Goal: Task Accomplishment & Management: Manage account settings

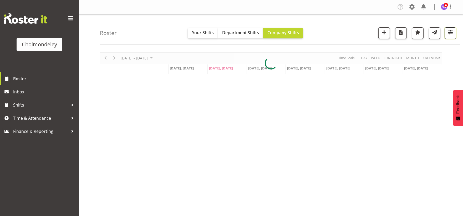
click at [451, 35] on span "button" at bounding box center [450, 32] width 7 height 7
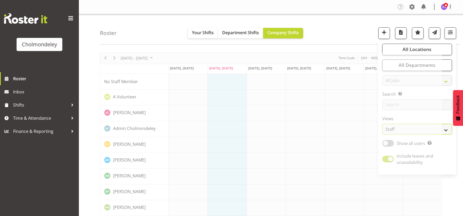
click at [448, 128] on select "Staff Role Shift - Horizontal Shift - Vertical Staff - Location" at bounding box center [418, 129] width 70 height 11
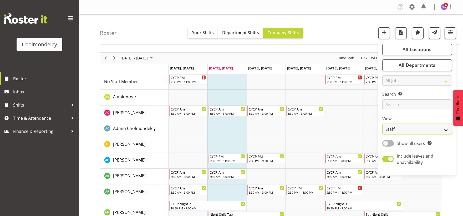
select select "shift"
click at [383, 124] on select "Staff Role Shift - Horizontal Shift - Vertical Staff - Location" at bounding box center [418, 129] width 70 height 11
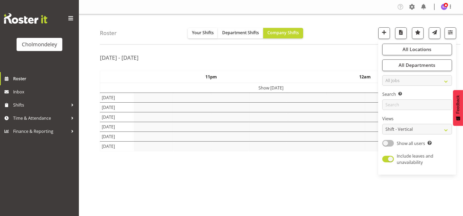
click at [391, 144] on span at bounding box center [389, 143] width 12 height 7
click at [386, 144] on input "Show all users Show only rostered employees" at bounding box center [384, 143] width 3 height 3
checkbox input "true"
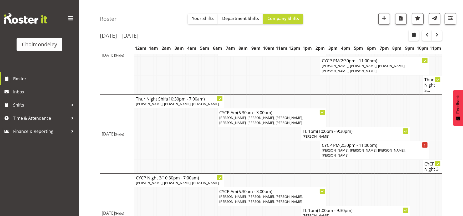
scroll to position [206, 0]
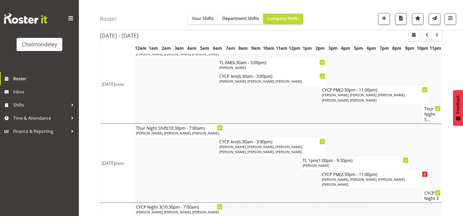
click at [191, 158] on td at bounding box center [190, 163] width 3 height 14
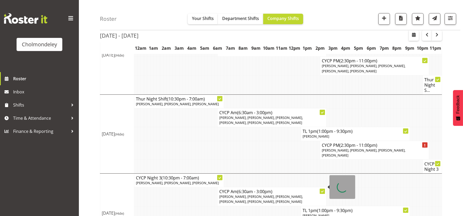
scroll to position [294, 0]
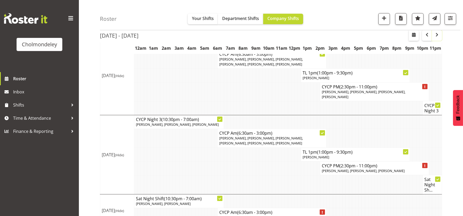
click at [440, 33] on span "button" at bounding box center [437, 35] width 6 height 6
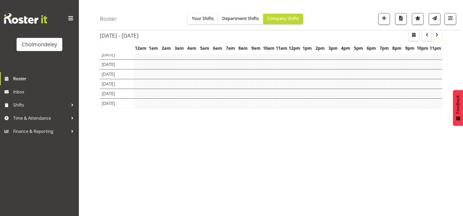
scroll to position [43, 0]
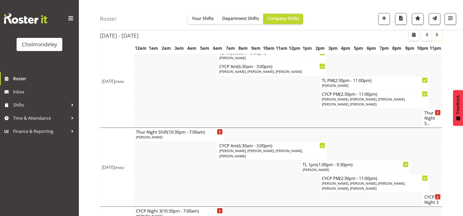
click at [439, 36] on span "button" at bounding box center [437, 35] width 6 height 6
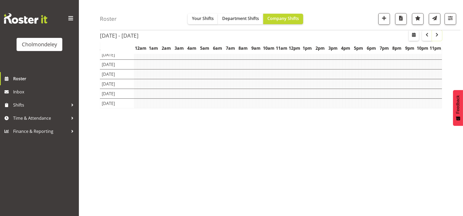
scroll to position [43, 0]
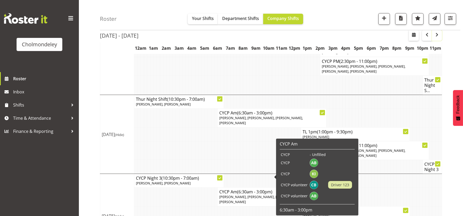
scroll to position [370, 0]
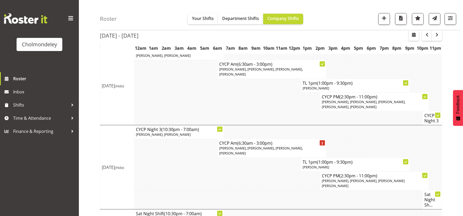
click at [225, 171] on td at bounding box center [225, 180] width 3 height 19
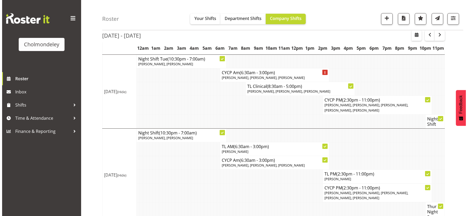
scroll to position [78, 0]
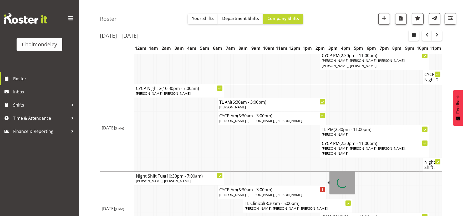
click at [290, 192] on span "[PERSON_NAME], [PERSON_NAME], [PERSON_NAME]" at bounding box center [261, 194] width 83 height 5
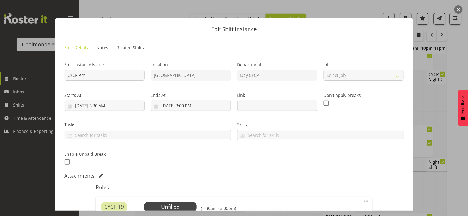
scroll to position [146, 0]
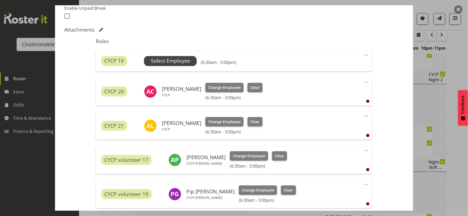
click at [183, 57] on span "Select Employee" at bounding box center [170, 61] width 39 height 8
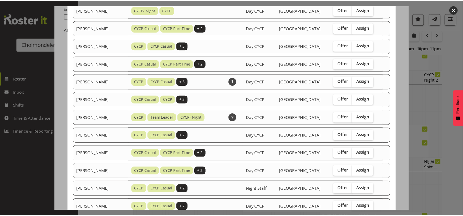
scroll to position [237, 0]
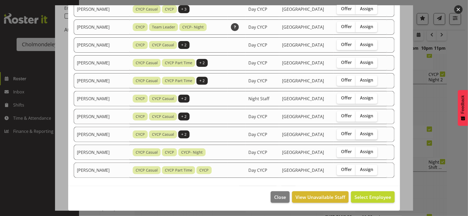
click at [365, 135] on span "Assign" at bounding box center [366, 133] width 13 height 5
click at [359, 135] on input "Assign" at bounding box center [357, 133] width 3 height 3
checkbox input "true"
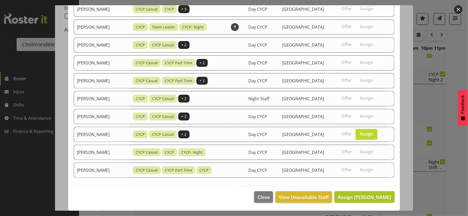
click at [381, 198] on span "Assign [PERSON_NAME]" at bounding box center [364, 197] width 53 height 6
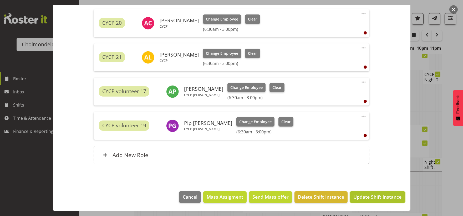
click at [388, 198] on span "Update Shift Instance" at bounding box center [378, 196] width 48 height 7
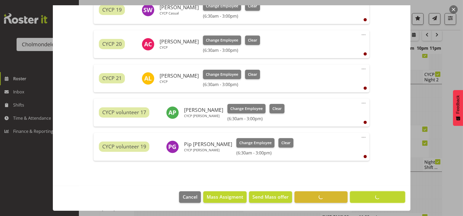
scroll to position [43, 0]
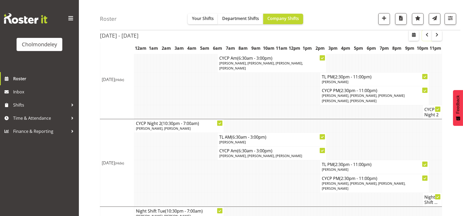
click at [428, 33] on span "button" at bounding box center [427, 35] width 6 height 6
click at [428, 34] on span "button" at bounding box center [427, 35] width 6 height 6
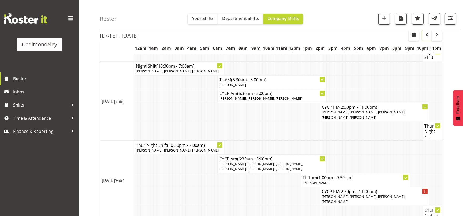
scroll to position [218, 0]
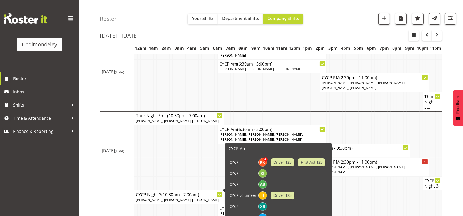
click at [191, 158] on td at bounding box center [190, 167] width 3 height 19
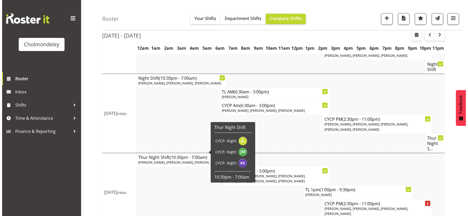
scroll to position [294, 0]
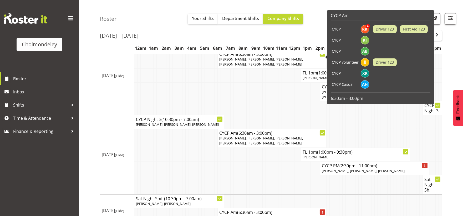
click at [262, 60] on p "[PERSON_NAME], [PERSON_NAME], [PERSON_NAME], [PERSON_NAME], [PERSON_NAME], [PER…" at bounding box center [273, 62] width 106 height 10
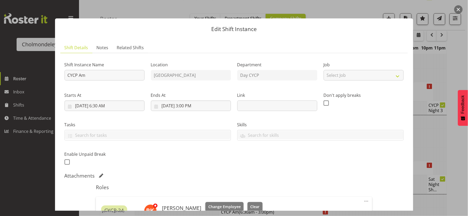
scroll to position [175, 0]
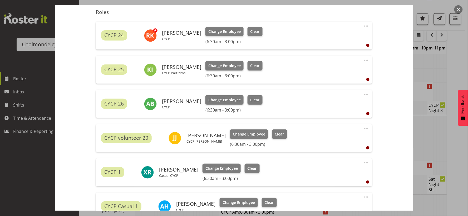
click at [364, 162] on span at bounding box center [366, 163] width 6 height 6
click at [329, 196] on link "Delete" at bounding box center [344, 193] width 51 height 9
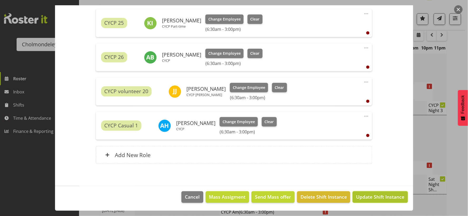
click at [389, 196] on span "Update Shift Instance" at bounding box center [380, 196] width 48 height 7
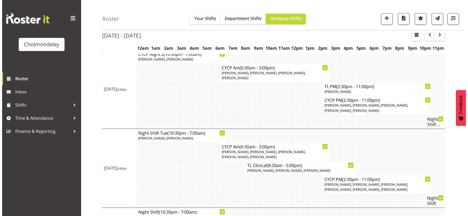
scroll to position [218, 0]
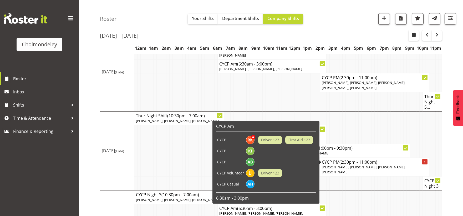
click at [378, 165] on span "[PERSON_NAME], [PERSON_NAME], [PERSON_NAME], [PERSON_NAME]" at bounding box center [364, 170] width 84 height 10
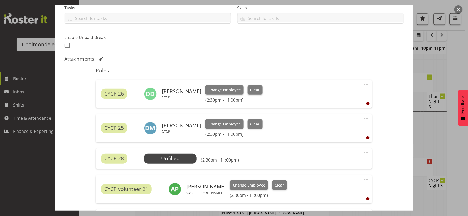
scroll to position [175, 0]
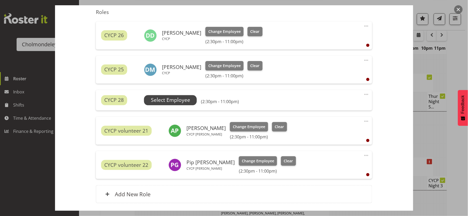
click at [186, 99] on span "Select Employee" at bounding box center [170, 100] width 39 height 8
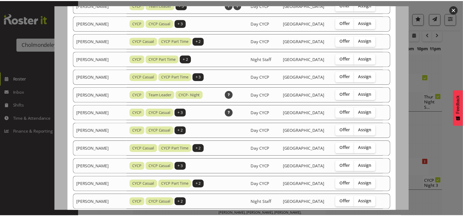
scroll to position [327, 0]
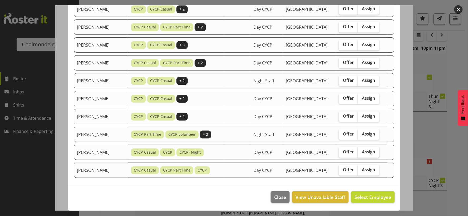
click at [369, 153] on span "Assign" at bounding box center [368, 151] width 13 height 5
click at [361, 153] on input "Assign" at bounding box center [359, 151] width 3 height 3
checkbox input "true"
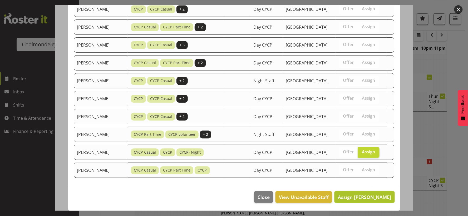
click at [373, 199] on span "Assign [PERSON_NAME]" at bounding box center [364, 197] width 53 height 6
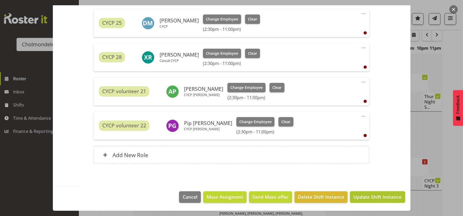
click at [377, 200] on span "Update Shift Instance" at bounding box center [378, 196] width 48 height 7
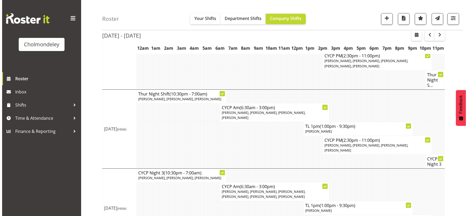
scroll to position [299, 0]
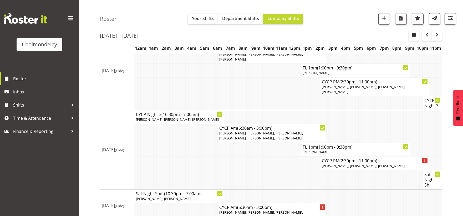
click at [240, 156] on td at bounding box center [241, 163] width 3 height 14
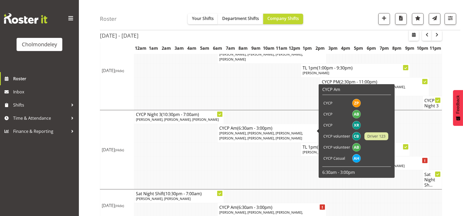
click at [261, 131] on span "[PERSON_NAME], [PERSON_NAME], [PERSON_NAME], [PERSON_NAME], [PERSON_NAME], [PER…" at bounding box center [262, 136] width 84 height 10
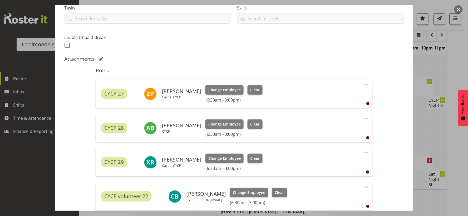
scroll to position [234, 0]
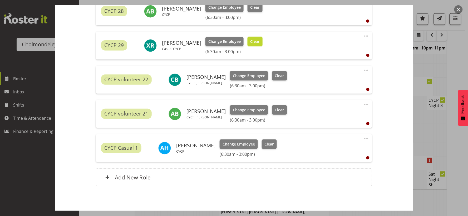
click at [253, 44] on button "Clear" at bounding box center [254, 41] width 15 height 9
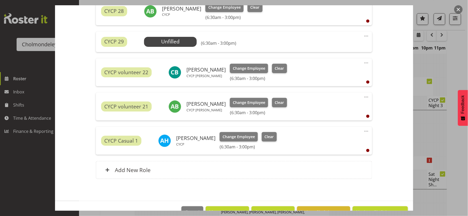
scroll to position [249, 0]
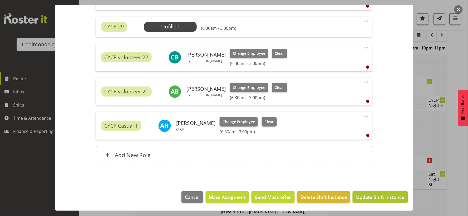
click at [377, 200] on span "Update Shift Instance" at bounding box center [380, 197] width 48 height 7
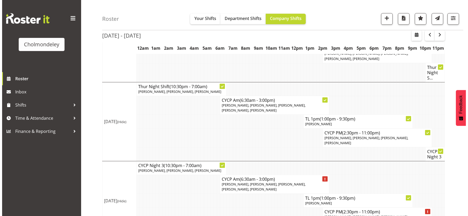
scroll to position [299, 0]
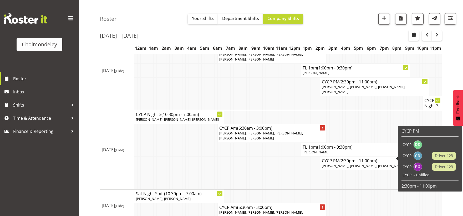
click at [361, 163] on span "[PERSON_NAME], [PERSON_NAME], [PERSON_NAME]" at bounding box center [363, 165] width 83 height 5
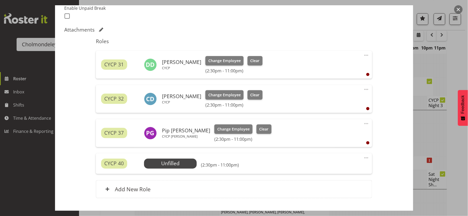
scroll to position [180, 0]
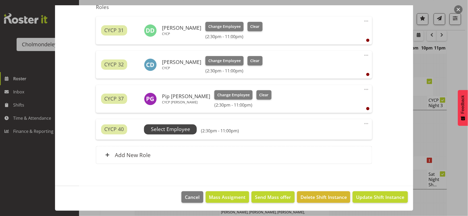
click at [176, 132] on span "Select Employee" at bounding box center [170, 130] width 39 height 8
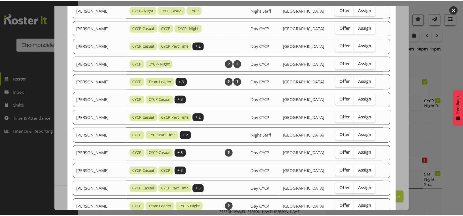
scroll to position [345, 0]
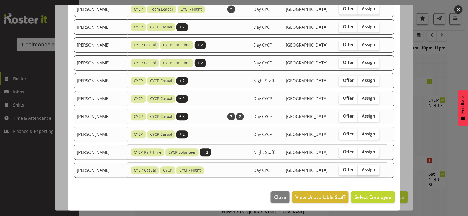
click at [371, 169] on span "Assign" at bounding box center [368, 169] width 13 height 5
click at [361, 169] on input "Assign" at bounding box center [359, 169] width 3 height 3
checkbox input "true"
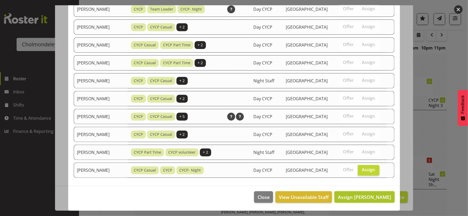
click at [381, 200] on span "Assign [PERSON_NAME]" at bounding box center [364, 197] width 53 height 6
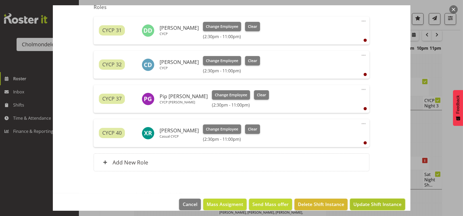
click at [380, 205] on span "Update Shift Instance" at bounding box center [378, 204] width 48 height 7
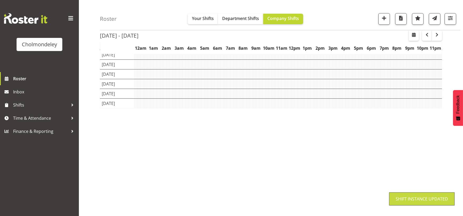
scroll to position [43, 0]
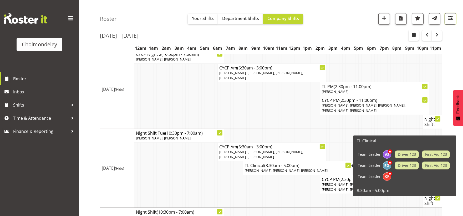
click at [454, 19] on span "button" at bounding box center [450, 18] width 7 height 7
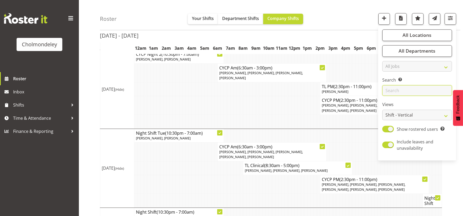
click at [411, 93] on input "text" at bounding box center [418, 91] width 70 height 11
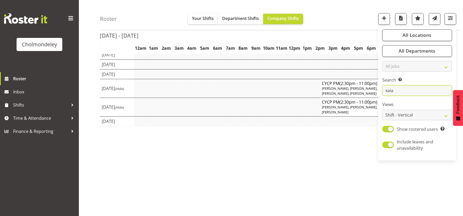
type input "xaia"
click at [318, 180] on div "[DATE] - [DATE] [DATE] - [DATE] [DATE] Day Week Fortnight Month calendar Month …" at bounding box center [281, 111] width 363 height 211
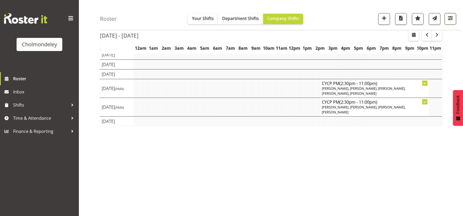
click at [449, 20] on span "button" at bounding box center [450, 18] width 7 height 7
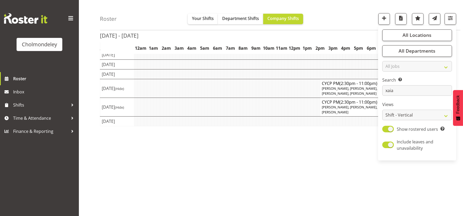
click at [337, 26] on div "Roster Your Shifts Department Shifts Company Shifts All Locations [GEOGRAPHIC_D…" at bounding box center [280, 15] width 361 height 30
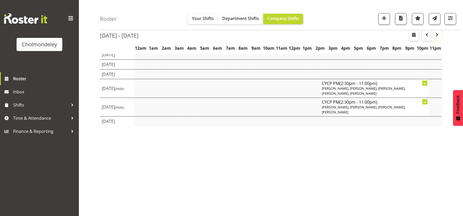
click at [439, 38] on span "button" at bounding box center [437, 35] width 6 height 6
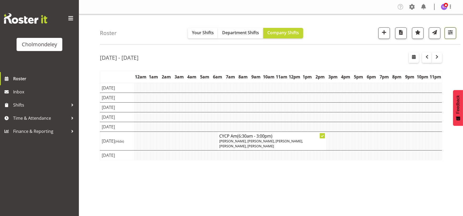
click at [451, 31] on span "button" at bounding box center [450, 32] width 7 height 7
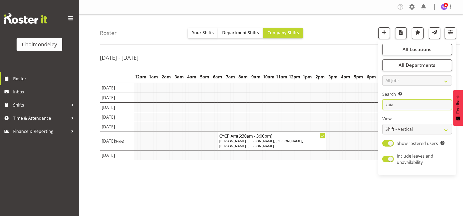
drag, startPoint x: 405, startPoint y: 106, endPoint x: 378, endPoint y: 108, distance: 26.7
click at [378, 108] on div "Roster Your Shifts Department Shifts Company Shifts All Locations [GEOGRAPHIC_D…" at bounding box center [271, 136] width 385 height 245
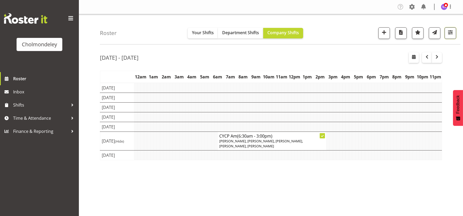
click at [449, 33] on span "button" at bounding box center [450, 32] width 7 height 7
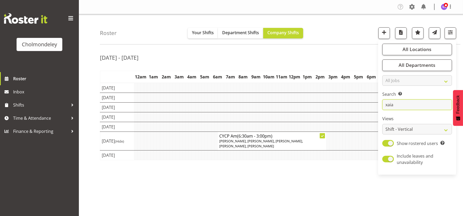
click at [397, 104] on input "xaia" at bounding box center [418, 104] width 70 height 11
drag, startPoint x: 397, startPoint y: 104, endPoint x: 383, endPoint y: 104, distance: 14.0
click at [383, 104] on input "xaia" at bounding box center [418, 104] width 70 height 11
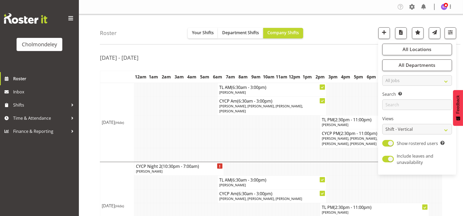
click at [247, 129] on td at bounding box center [248, 138] width 3 height 19
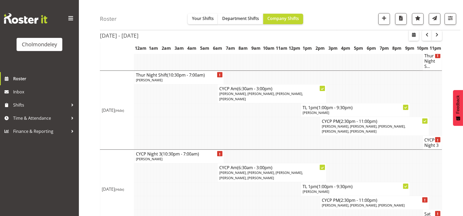
scroll to position [370, 0]
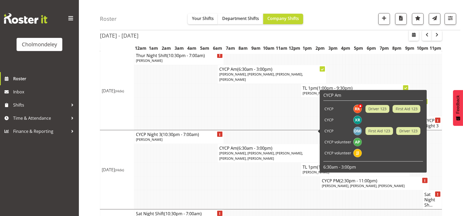
click at [197, 177] on td at bounding box center [196, 184] width 3 height 14
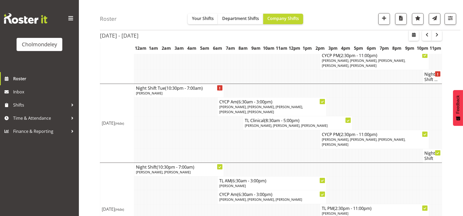
scroll to position [78, 0]
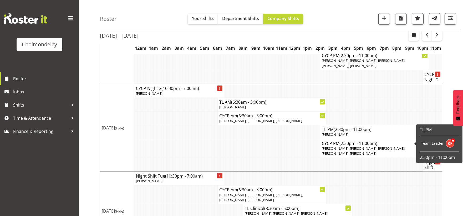
click at [261, 158] on td at bounding box center [261, 165] width 3 height 14
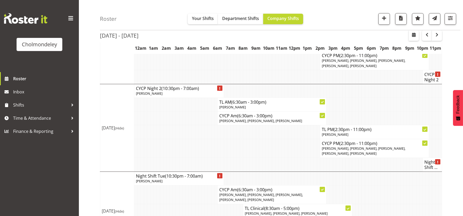
scroll to position [0, 0]
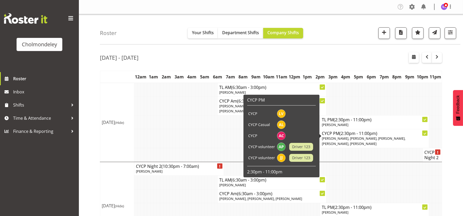
click at [390, 178] on td at bounding box center [389, 183] width 3 height 14
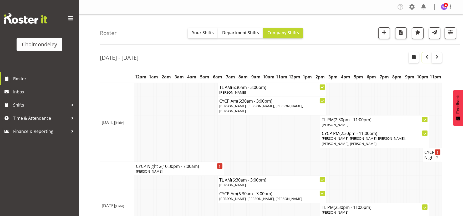
click at [427, 59] on span "button" at bounding box center [427, 57] width 6 height 6
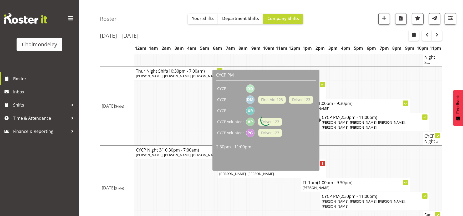
scroll to position [299, 0]
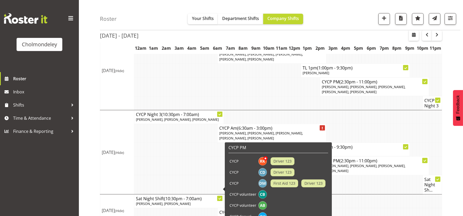
click at [222, 175] on td at bounding box center [222, 184] width 3 height 19
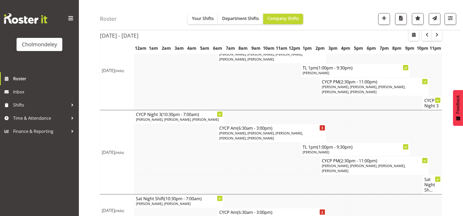
click at [173, 156] on td at bounding box center [174, 165] width 3 height 19
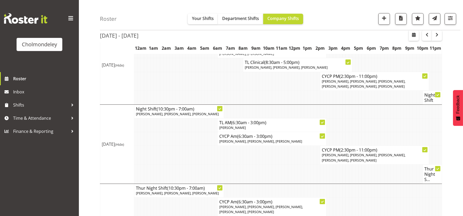
scroll to position [292, 0]
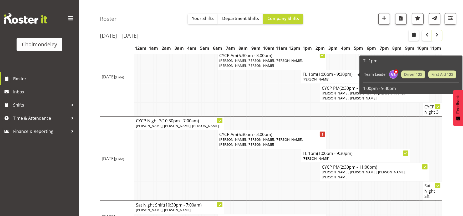
click at [440, 35] on span "button" at bounding box center [437, 35] width 6 height 6
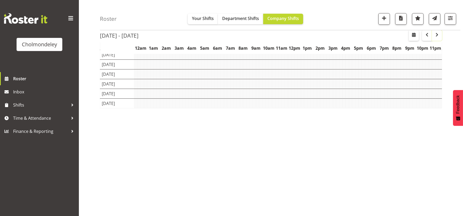
scroll to position [43, 0]
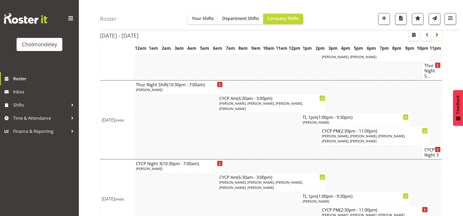
scroll to position [370, 0]
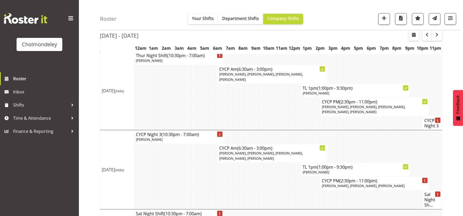
click at [236, 177] on td at bounding box center [235, 184] width 3 height 14
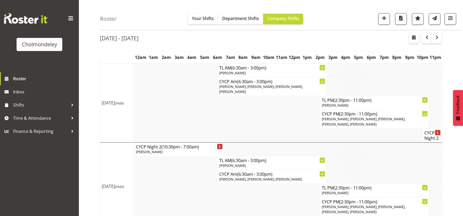
scroll to position [0, 0]
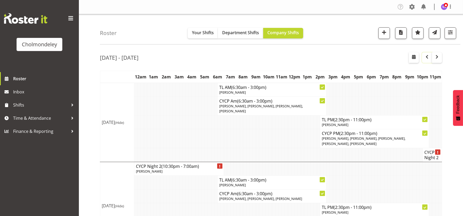
click at [427, 57] on span "button" at bounding box center [427, 57] width 6 height 6
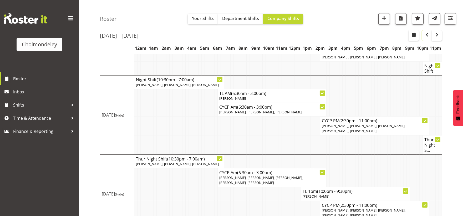
scroll to position [299, 0]
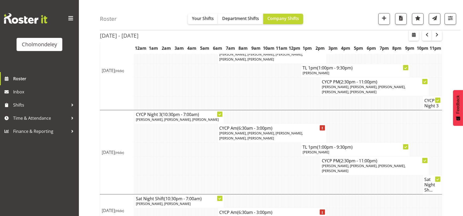
click at [231, 157] on td at bounding box center [232, 165] width 3 height 19
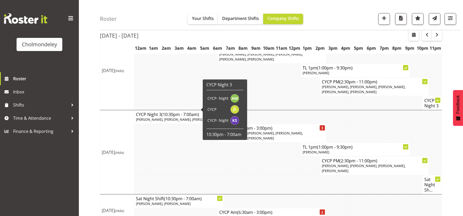
click at [188, 175] on td at bounding box center [187, 184] width 3 height 19
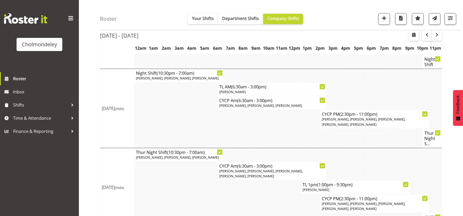
scroll to position [270, 0]
